Goal: Task Accomplishment & Management: Manage account settings

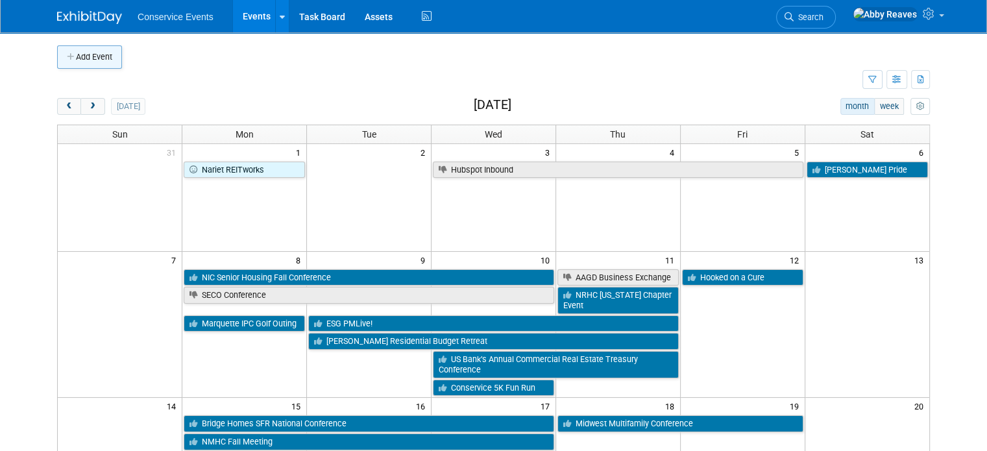
click at [75, 61] on button "Add Event" at bounding box center [89, 56] width 65 height 23
select select "8"
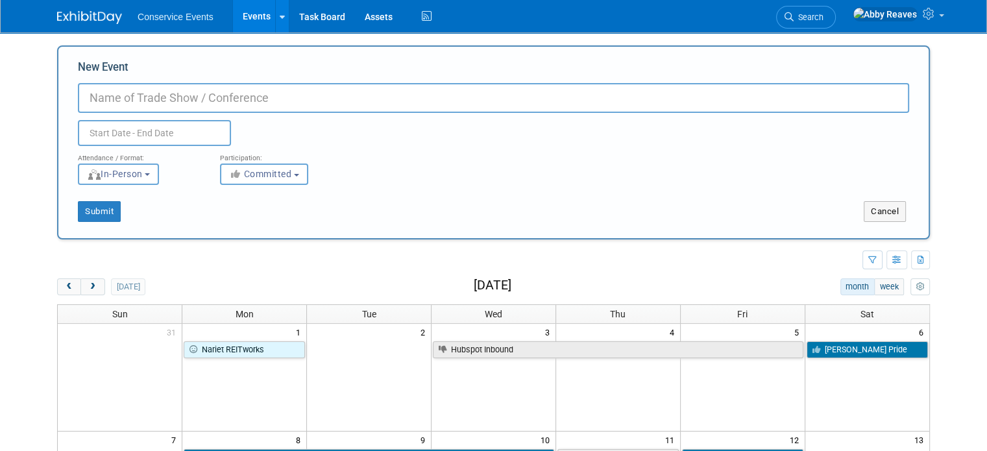
paste input "2025 GARHC Annual Conference"
type input "2025 GARHC Annual Conference"
click at [177, 127] on input "text" at bounding box center [154, 133] width 153 height 26
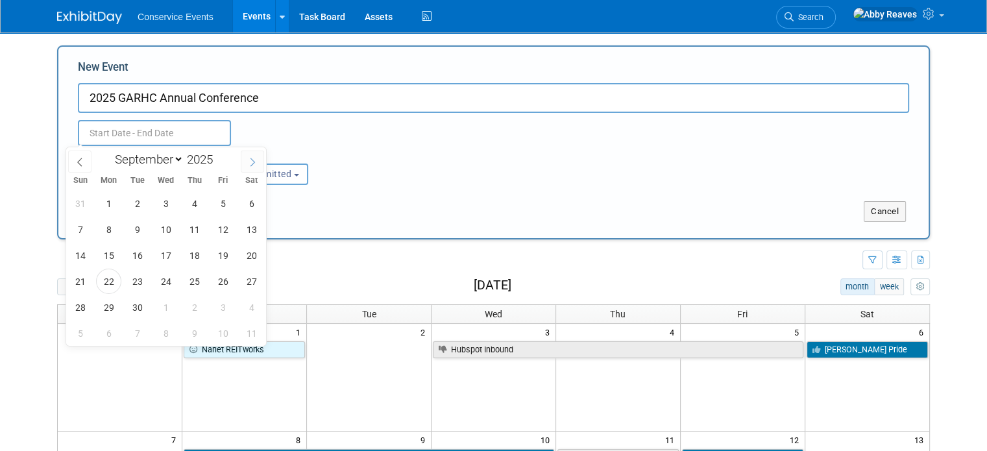
click at [247, 157] on span at bounding box center [252, 162] width 23 height 22
select select "9"
click at [173, 251] on span "15" at bounding box center [165, 255] width 25 height 25
click at [193, 255] on span "16" at bounding box center [194, 255] width 25 height 25
type input "[DATE] to [DATE]"
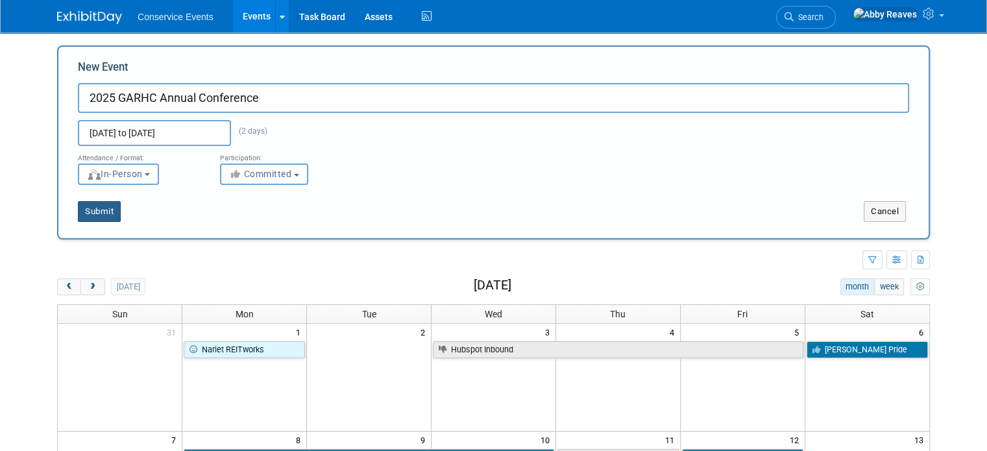
click at [99, 210] on button "Submit" at bounding box center [99, 211] width 43 height 21
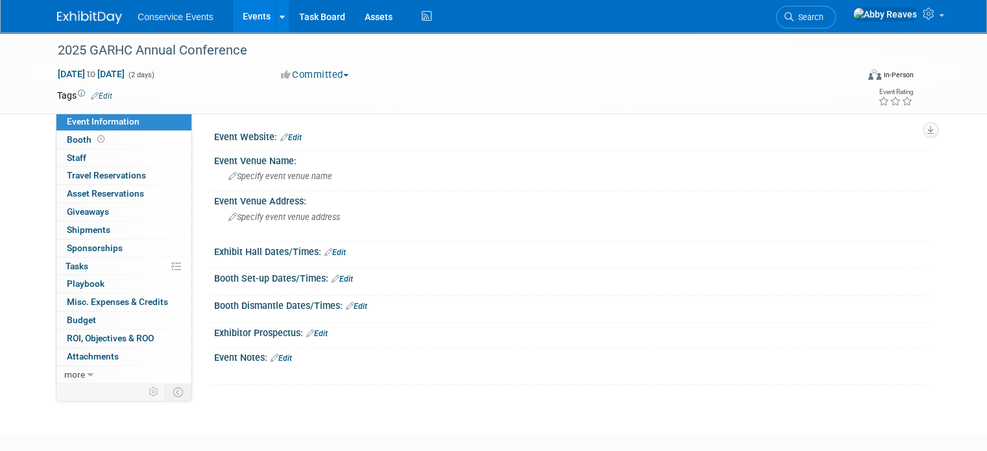
click at [283, 133] on link "Edit" at bounding box center [290, 137] width 21 height 9
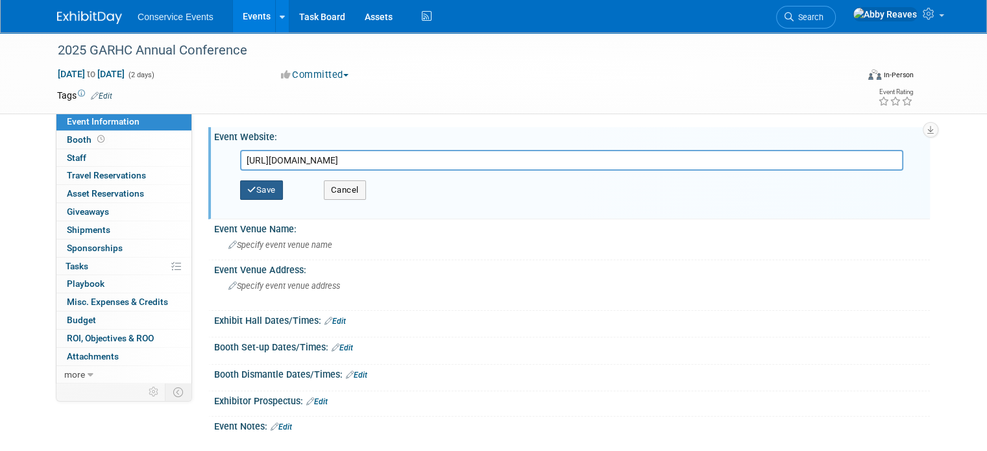
type input "[URL][DOMAIN_NAME]"
click at [256, 186] on button "Save" at bounding box center [261, 189] width 43 height 19
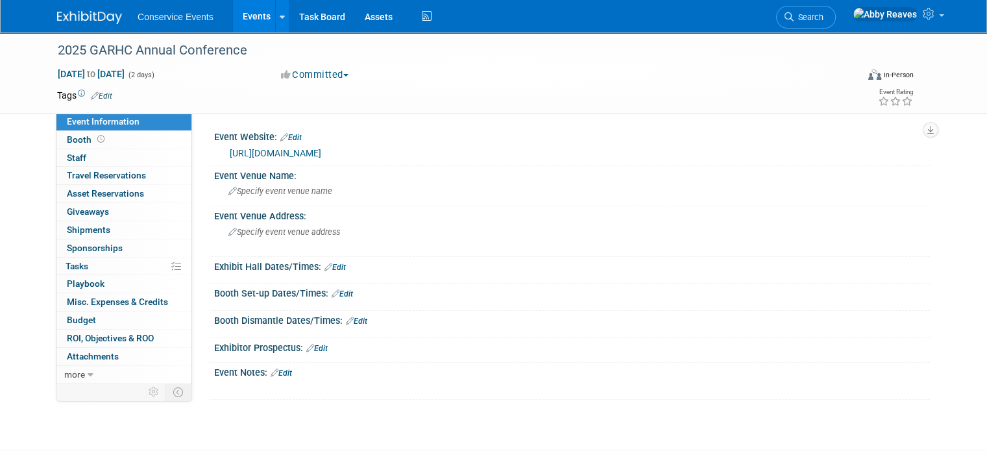
click at [92, 95] on link "Edit" at bounding box center [101, 96] width 21 height 9
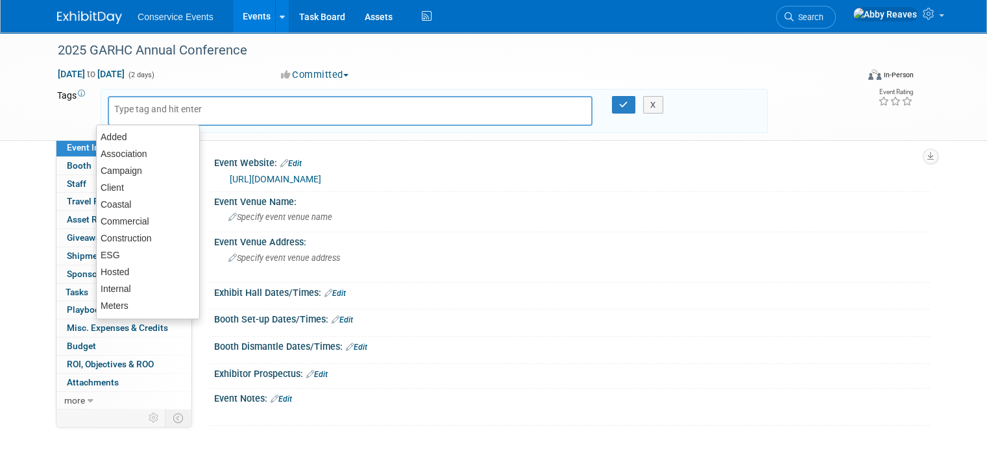
click at [68, 113] on td "Tags Edit" at bounding box center [73, 111] width 32 height 44
click at [225, 105] on div at bounding box center [350, 111] width 485 height 30
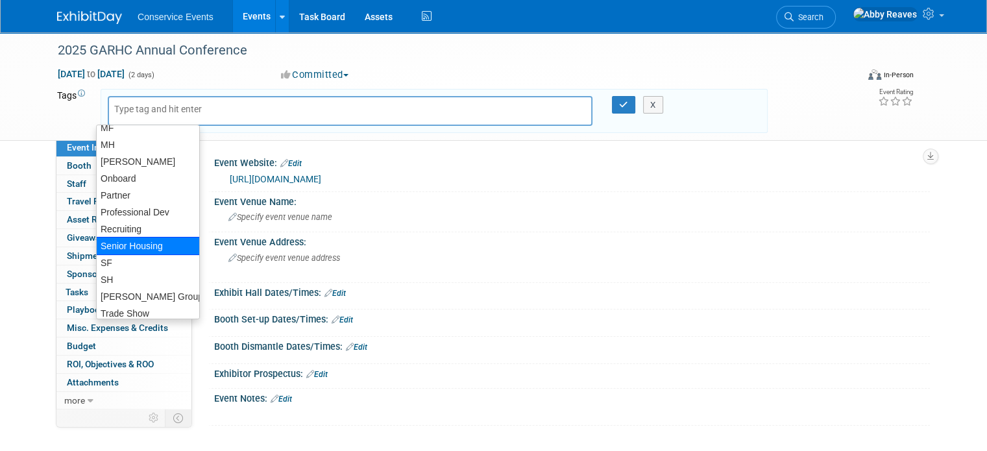
scroll to position [195, 0]
click at [128, 259] on div "SF" at bounding box center [148, 263] width 104 height 18
type input "SF"
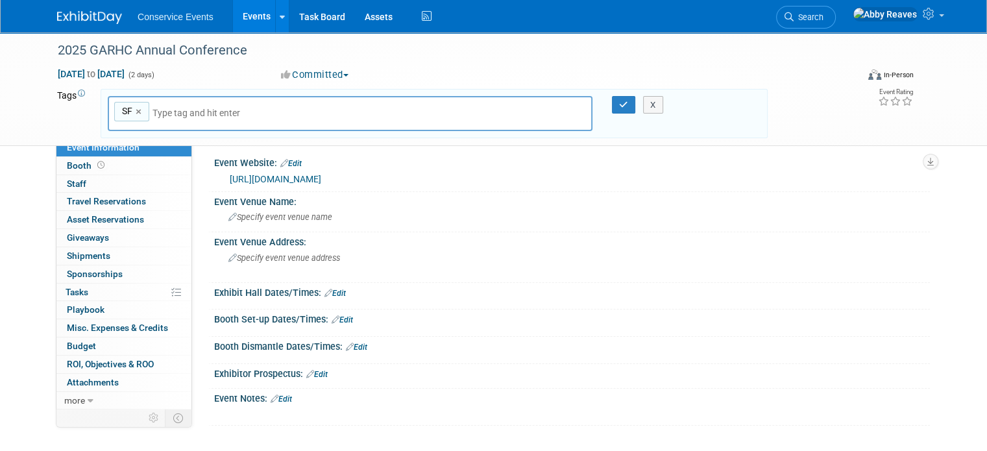
click at [173, 116] on input "text" at bounding box center [244, 112] width 182 height 13
type input "as"
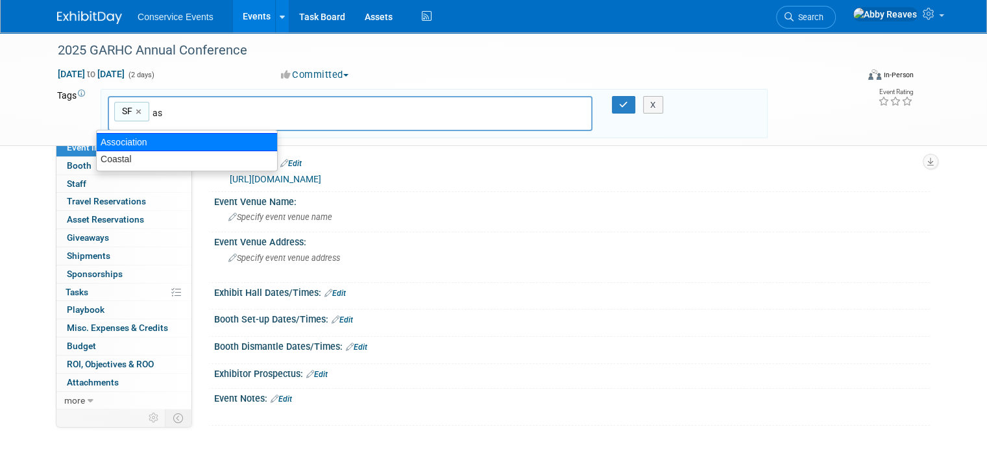
drag, startPoint x: 216, startPoint y: 148, endPoint x: 281, endPoint y: 145, distance: 65.0
click at [220, 147] on div "Association" at bounding box center [187, 142] width 182 height 18
type input "SF, Association"
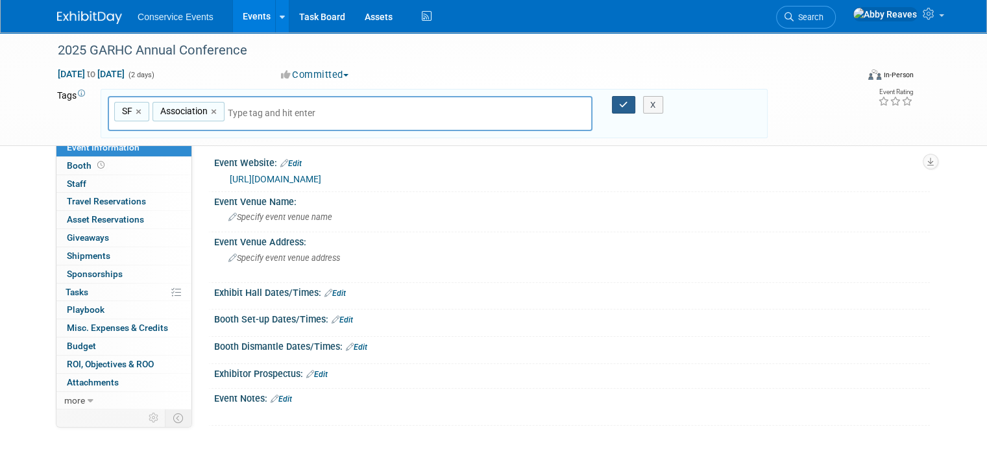
click at [623, 98] on button "button" at bounding box center [623, 105] width 23 height 18
